Goal: Transaction & Acquisition: Purchase product/service

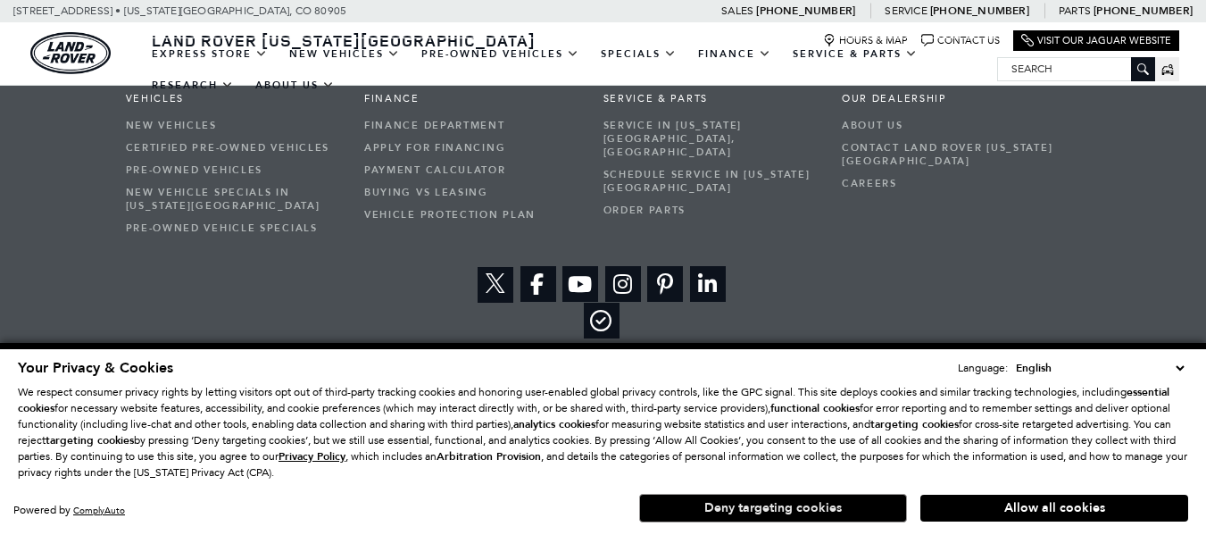
click at [841, 513] on button "Deny targeting cookies" at bounding box center [773, 508] width 268 height 29
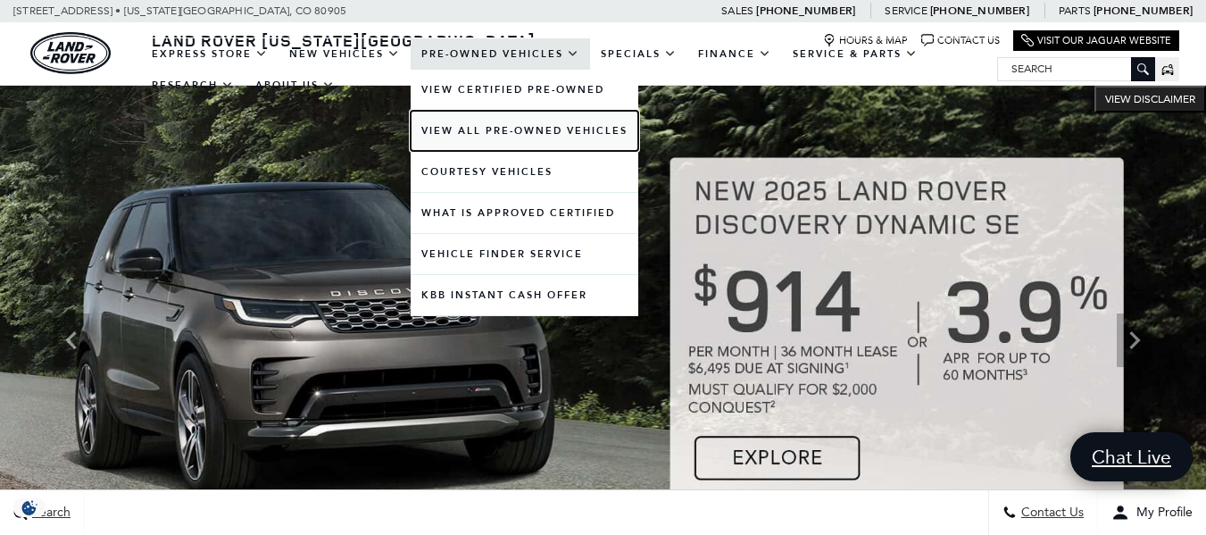
click at [530, 125] on link "View All Pre-Owned Vehicles" at bounding box center [525, 131] width 228 height 40
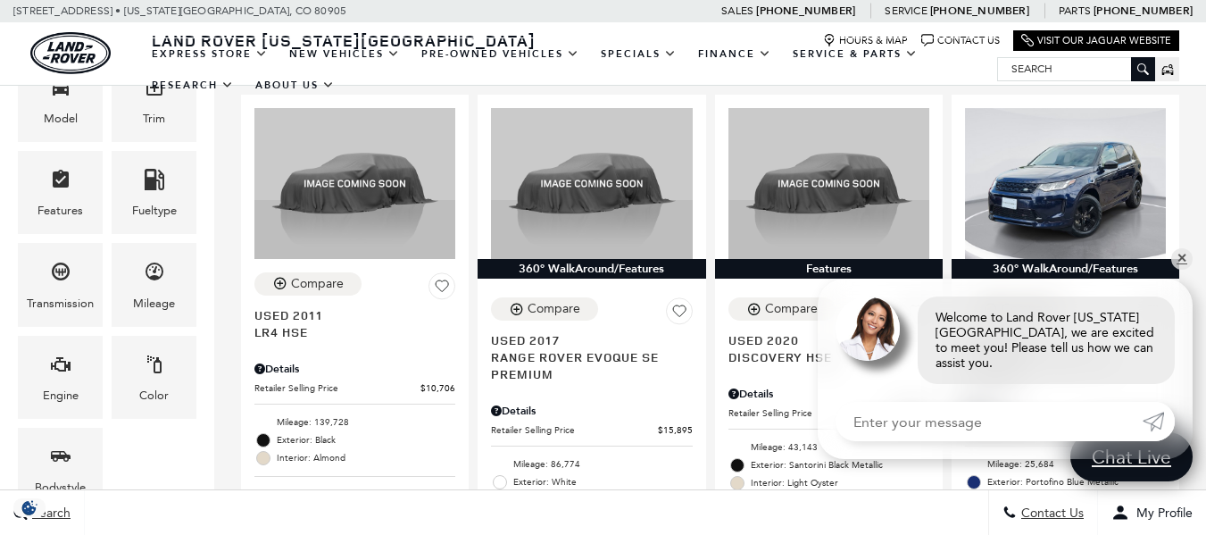
scroll to position [416, 0]
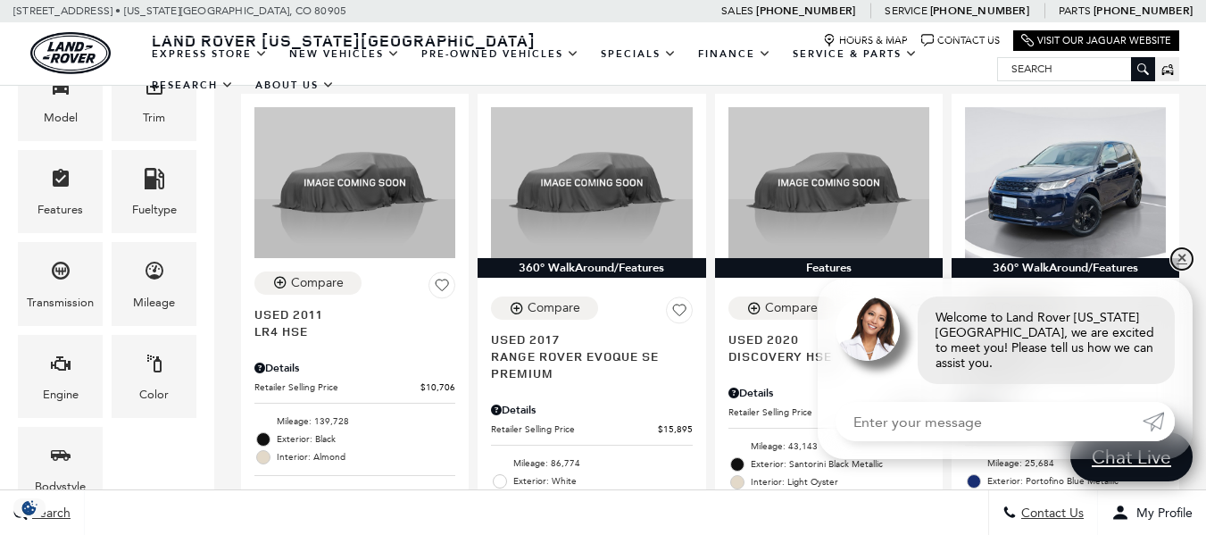
click at [1177, 270] on link "✕" at bounding box center [1182, 258] width 21 height 21
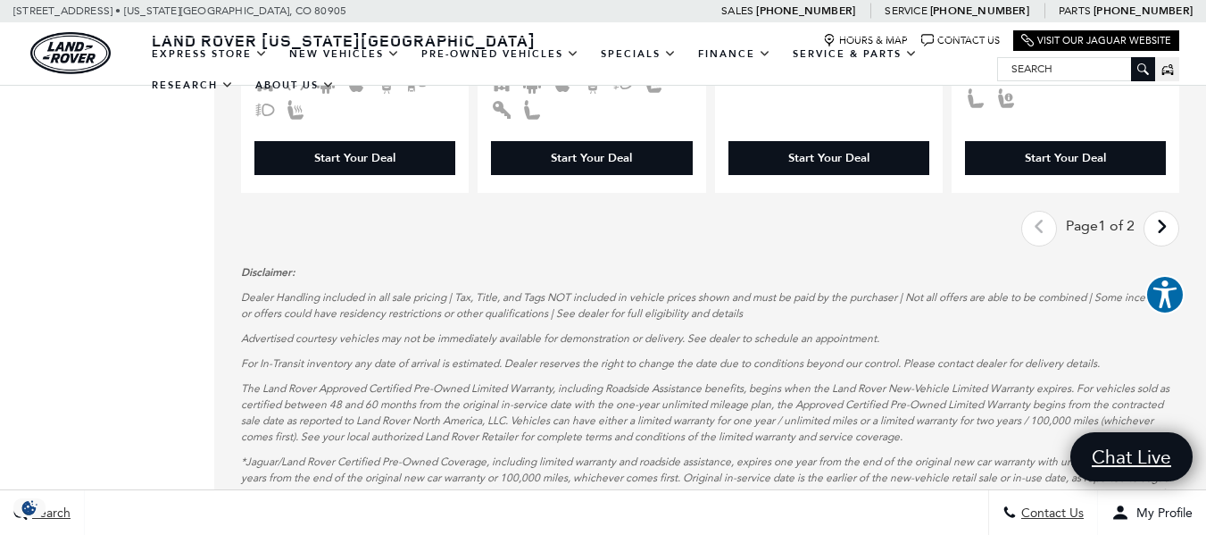
scroll to position [3376, 0]
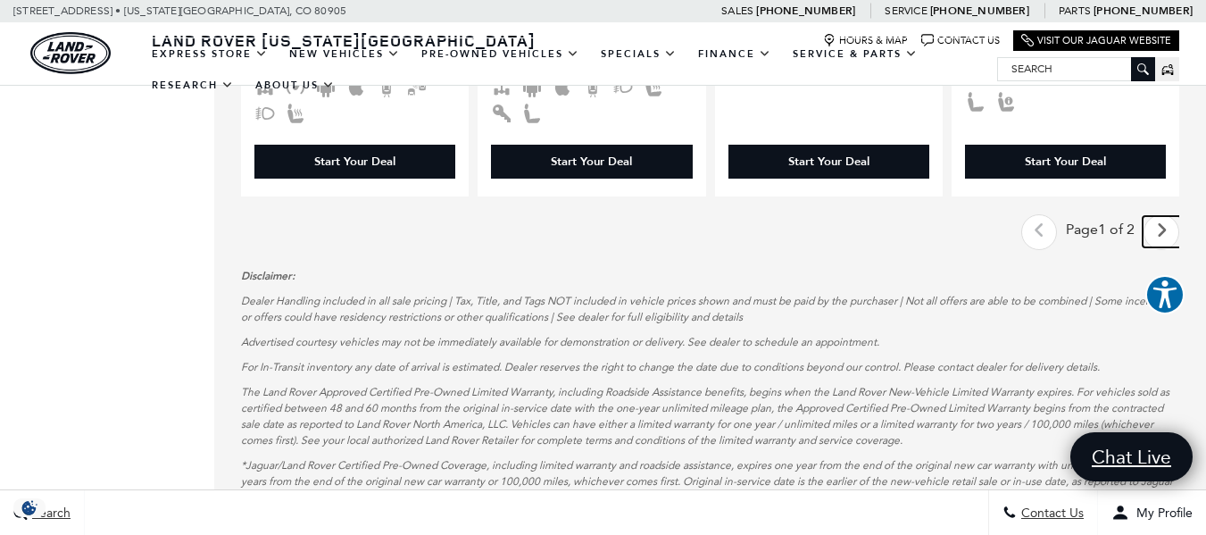
click at [1168, 216] on icon "next page" at bounding box center [1162, 230] width 12 height 29
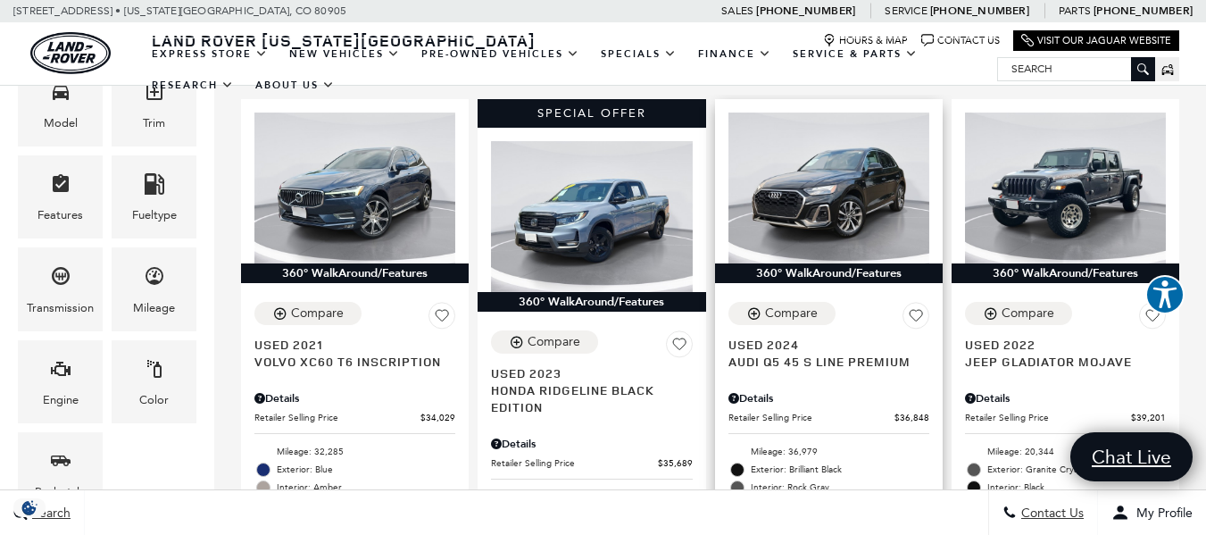
scroll to position [406, 0]
